Goal: Information Seeking & Learning: Check status

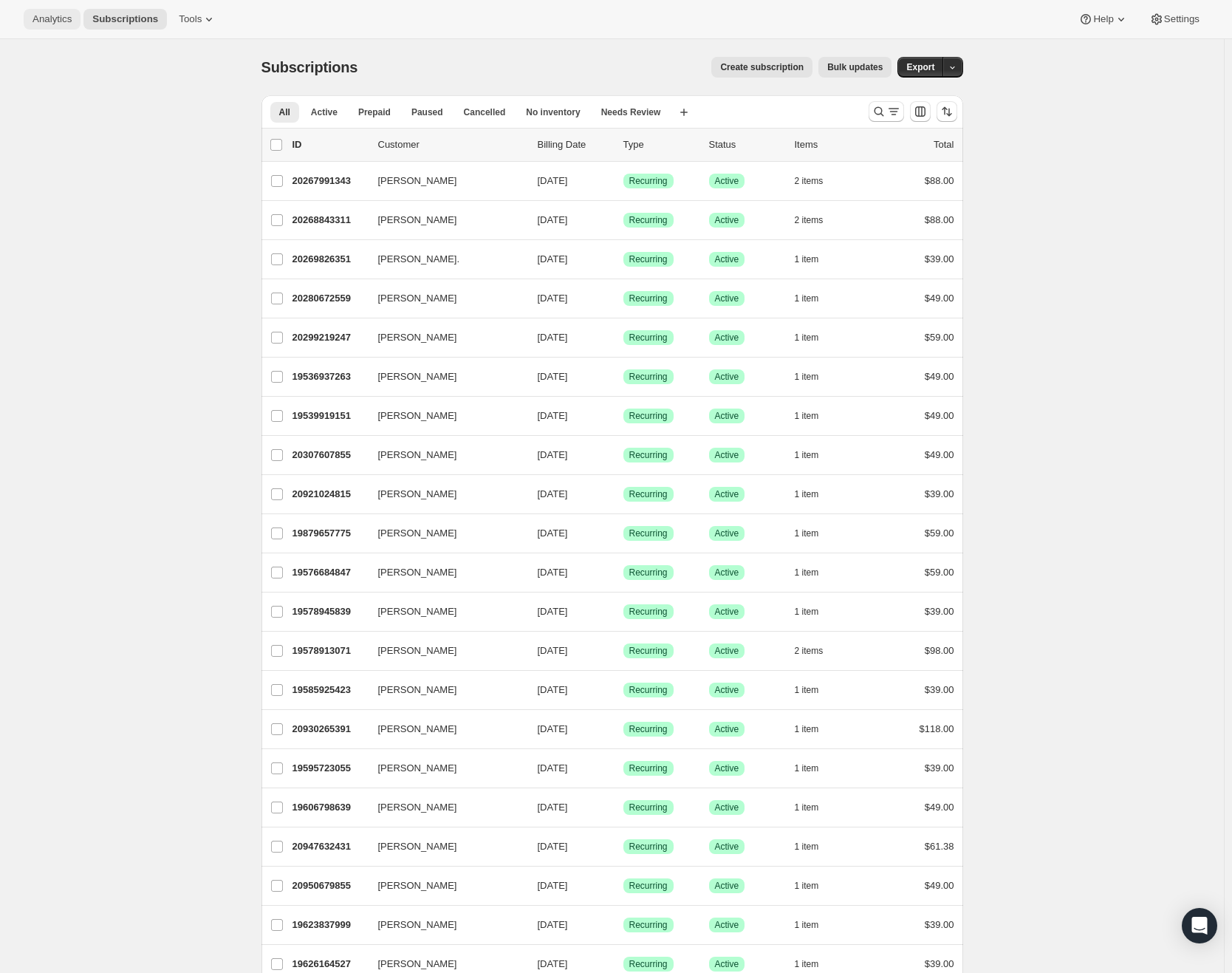
click at [72, 17] on span "Analytics" at bounding box center [52, 20] width 39 height 12
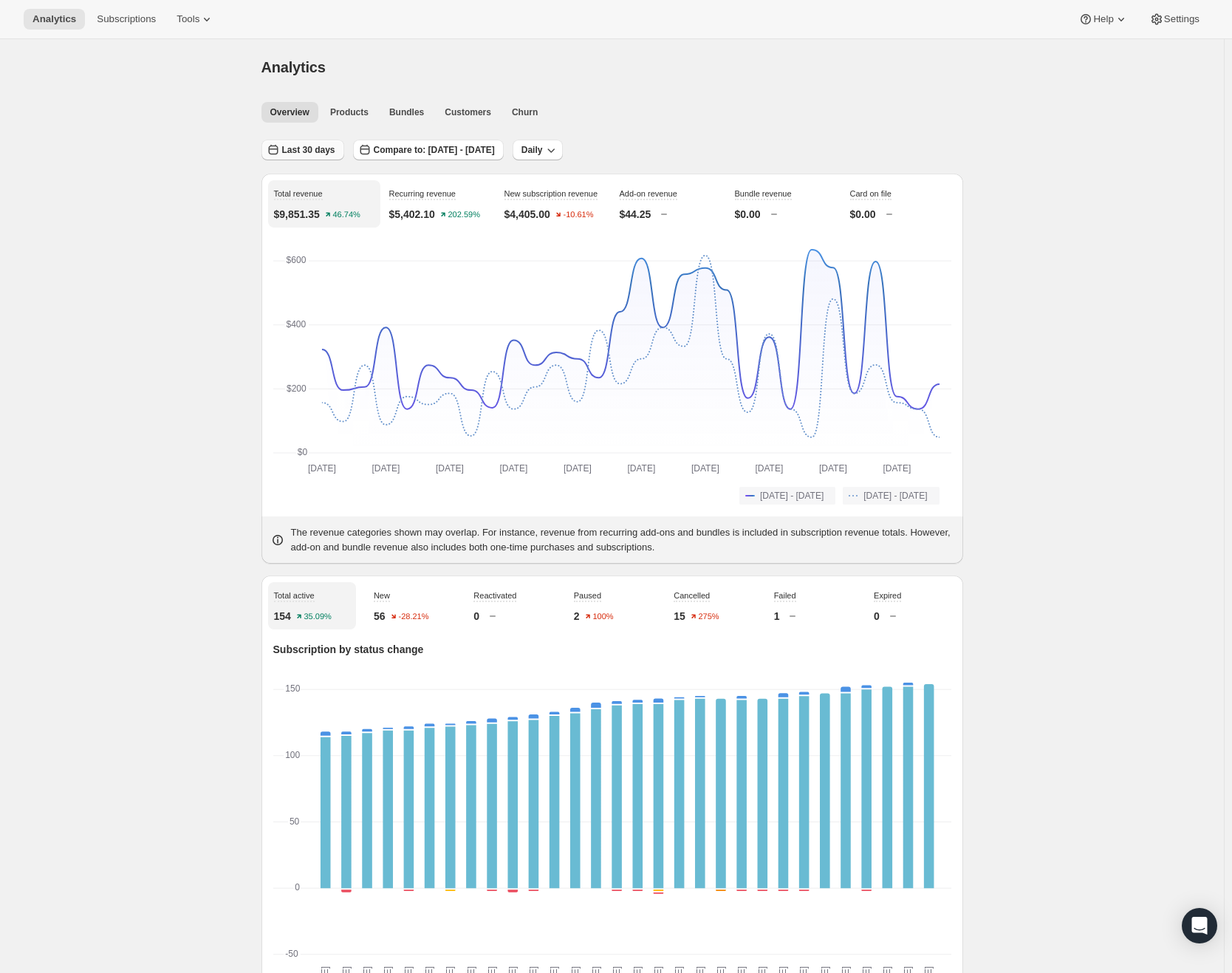
click at [329, 145] on span "Last 30 days" at bounding box center [309, 150] width 53 height 12
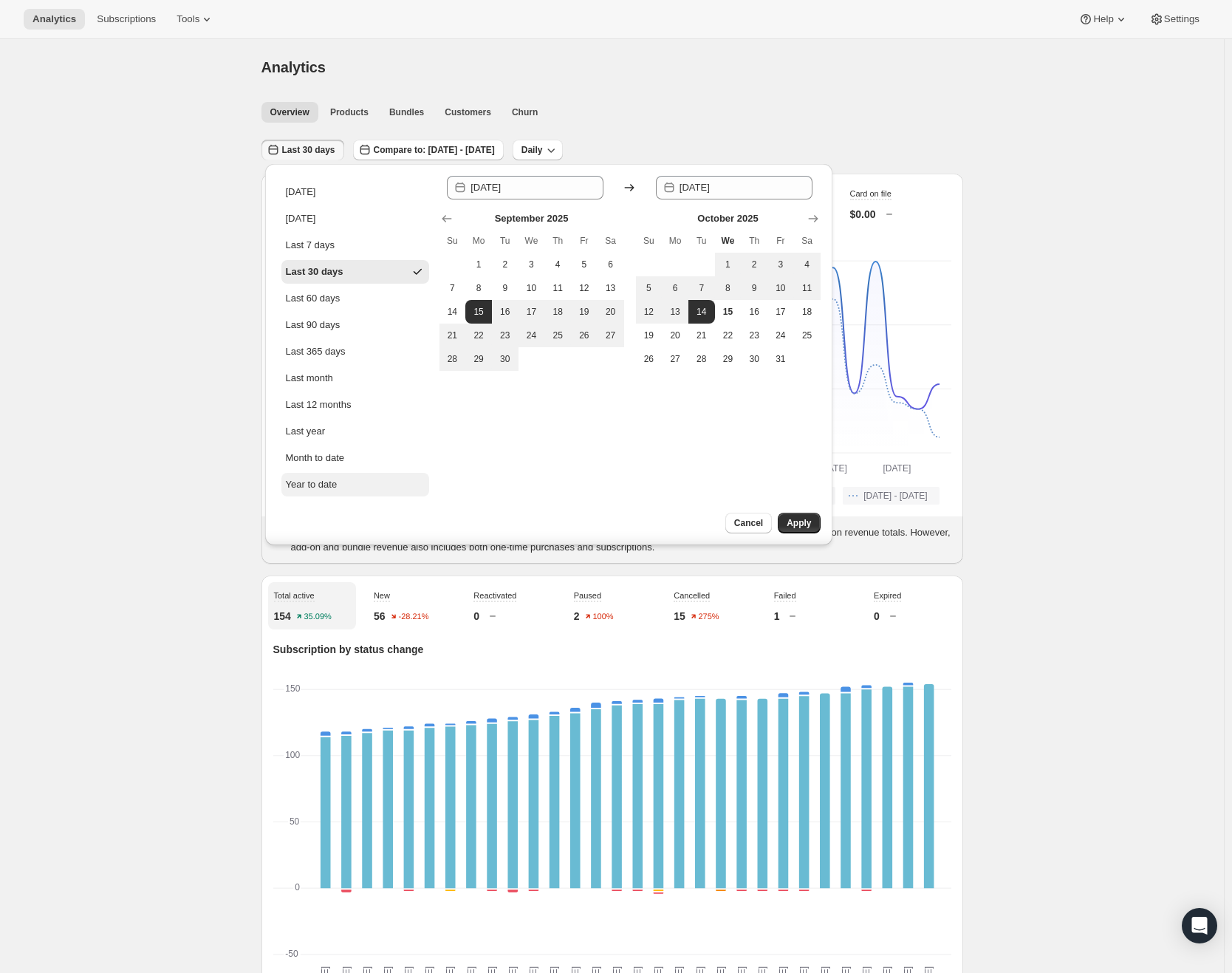
click at [316, 485] on div "Year to date" at bounding box center [311, 485] width 52 height 15
type input "[DATE]"
click at [804, 520] on span "Apply" at bounding box center [799, 523] width 24 height 12
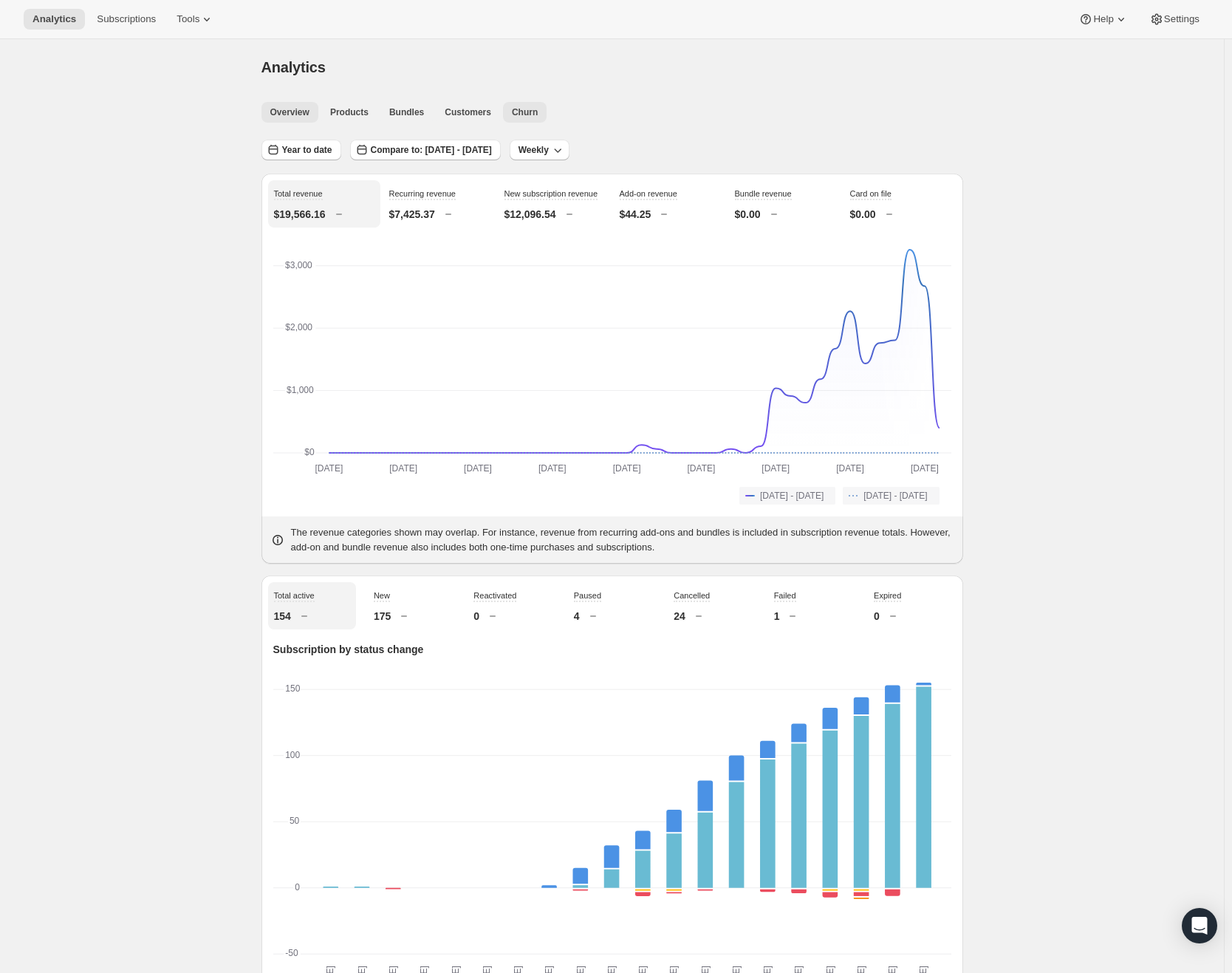
click at [532, 109] on span "Churn" at bounding box center [524, 112] width 26 height 12
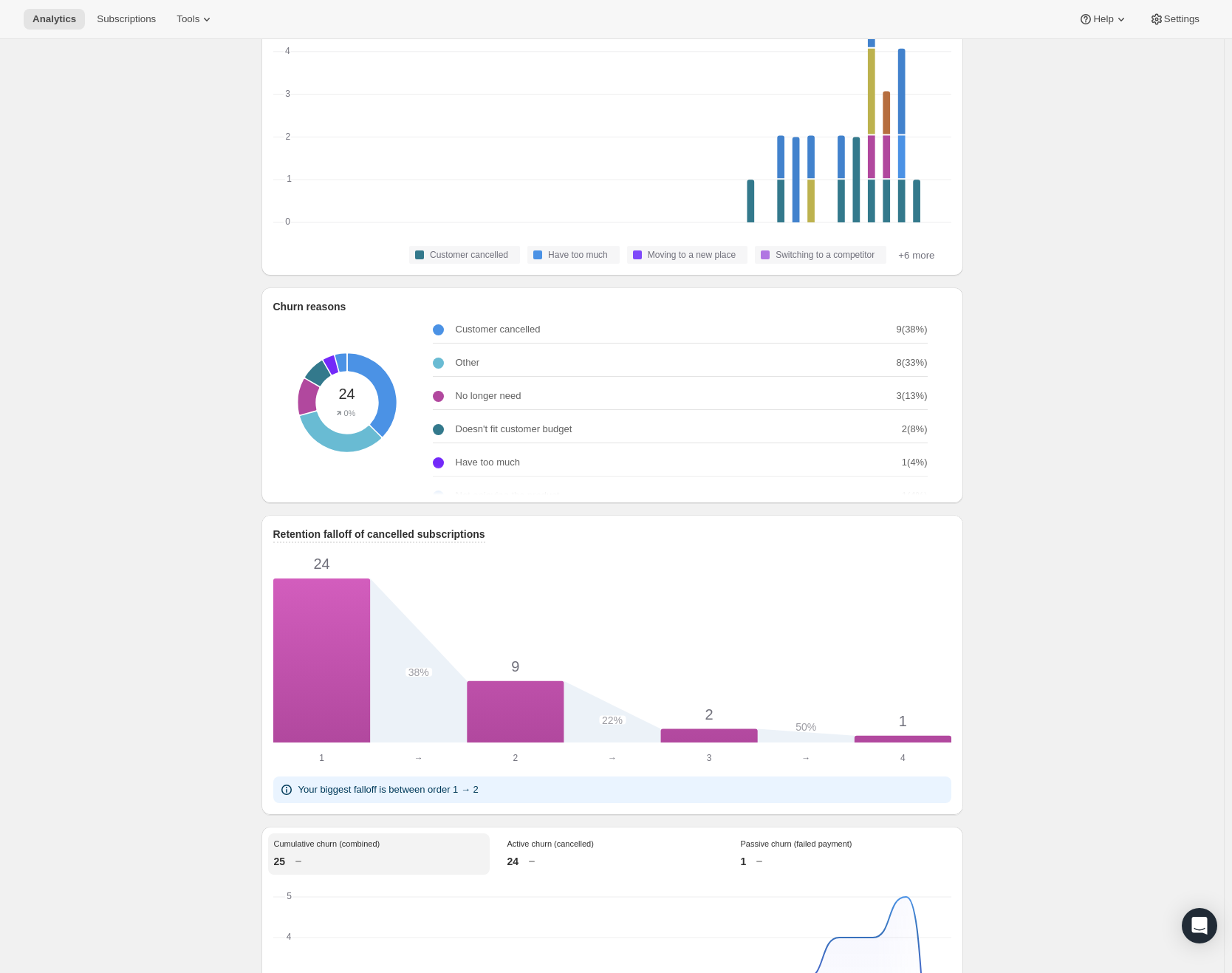
scroll to position [443, 0]
